Goal: Information Seeking & Learning: Compare options

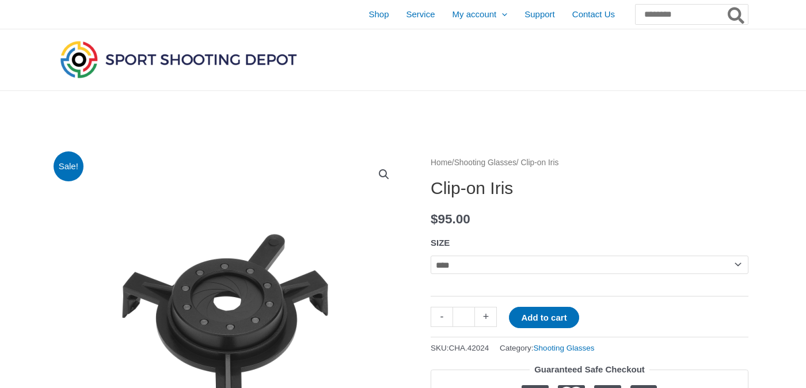
scroll to position [1537, 0]
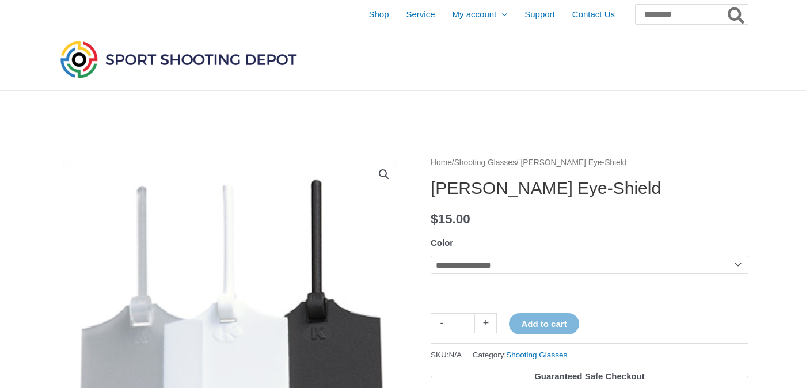
scroll to position [1236, 0]
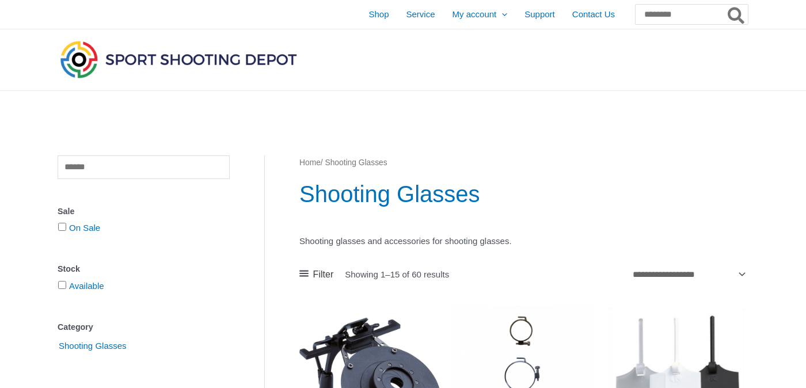
scroll to position [232, 0]
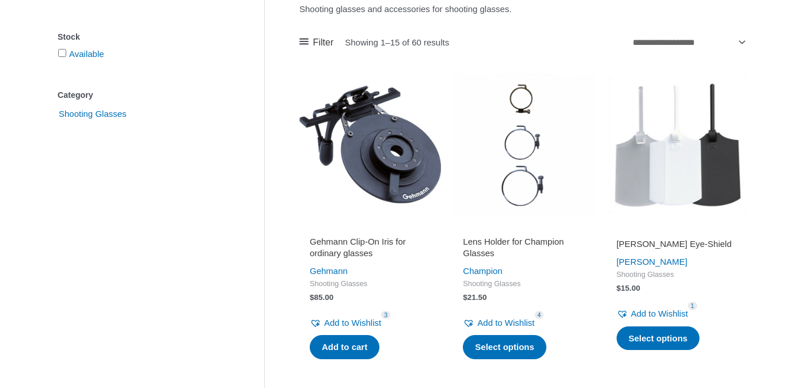
click at [398, 171] on img at bounding box center [370, 145] width 142 height 142
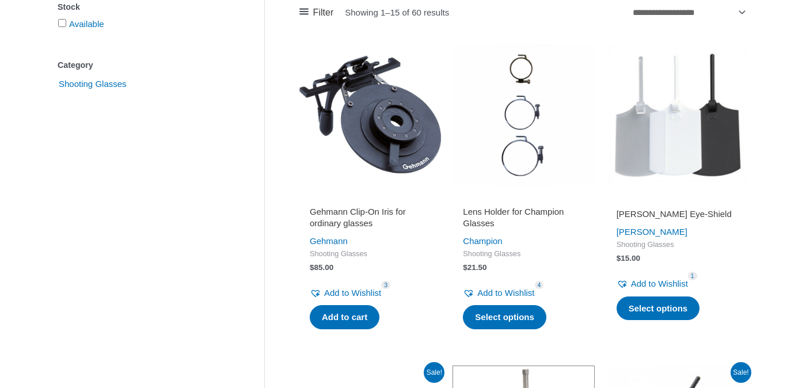
click at [372, 129] on img at bounding box center [370, 115] width 142 height 142
